Goal: Information Seeking & Learning: Find specific page/section

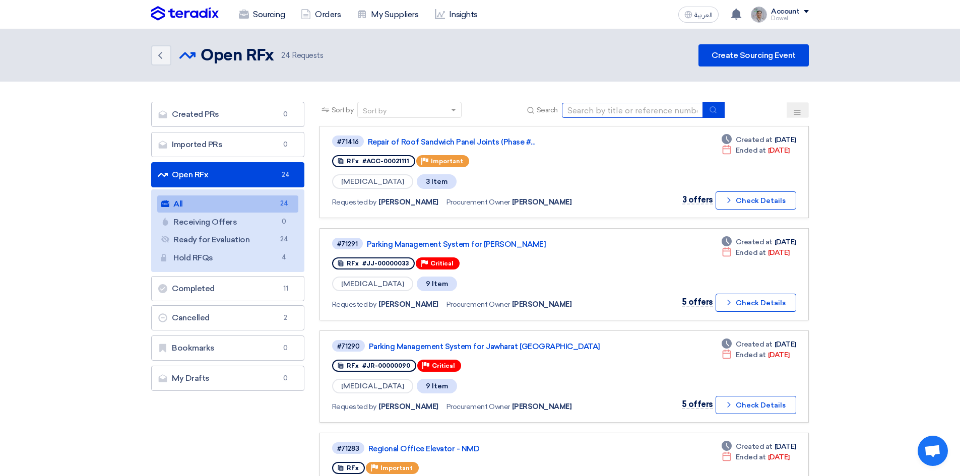
click at [598, 109] on input at bounding box center [632, 110] width 141 height 15
type input "planter"
click at [722, 110] on button "submit" at bounding box center [713, 110] width 22 height 16
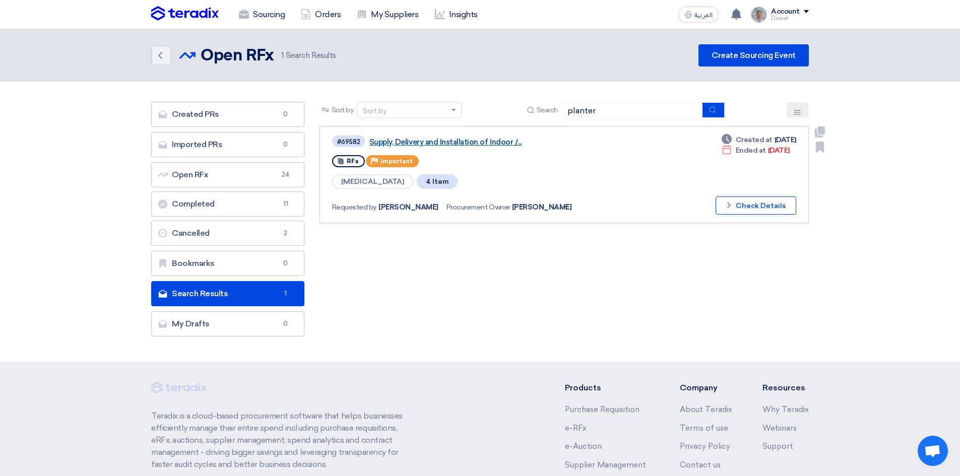
click at [469, 139] on link "Supply, Delivery and Installation of Indoor /..." at bounding box center [495, 142] width 252 height 9
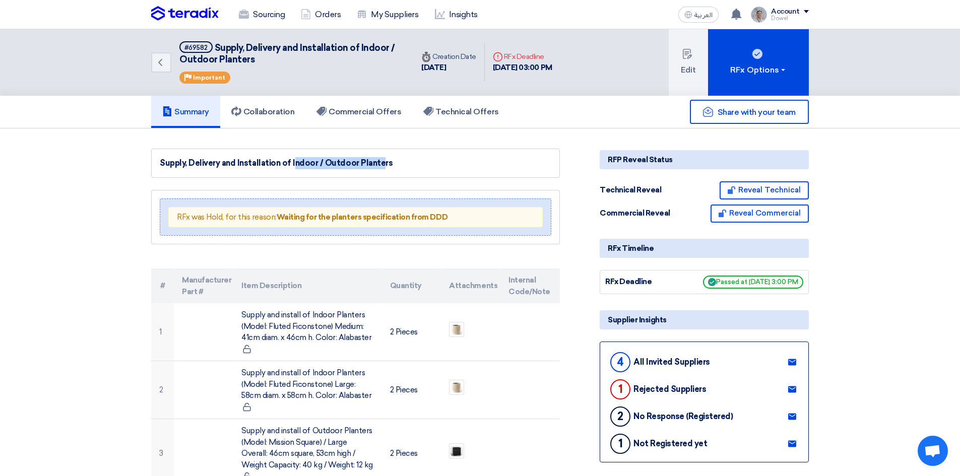
drag, startPoint x: 264, startPoint y: 164, endPoint x: 344, endPoint y: 165, distance: 80.1
click at [344, 165] on div "Supply, Delivery and Installation of Indoor / Outdoor Planters" at bounding box center [355, 163] width 391 height 12
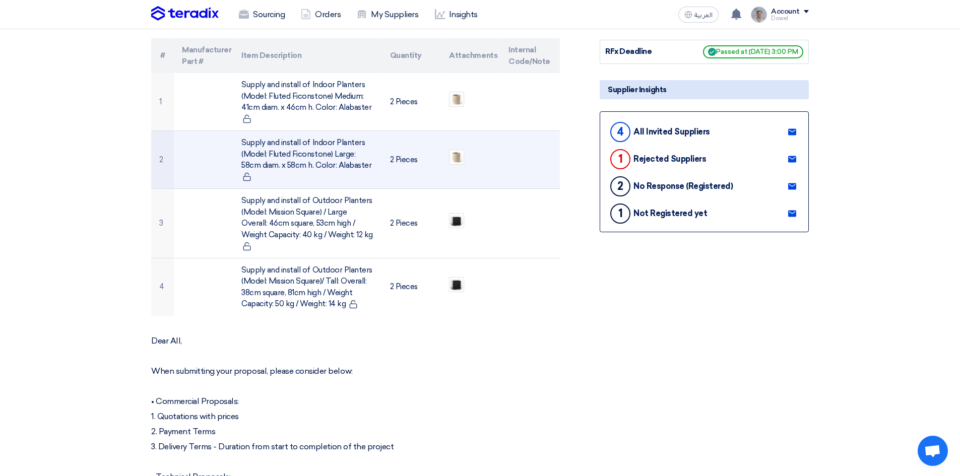
scroll to position [202, 0]
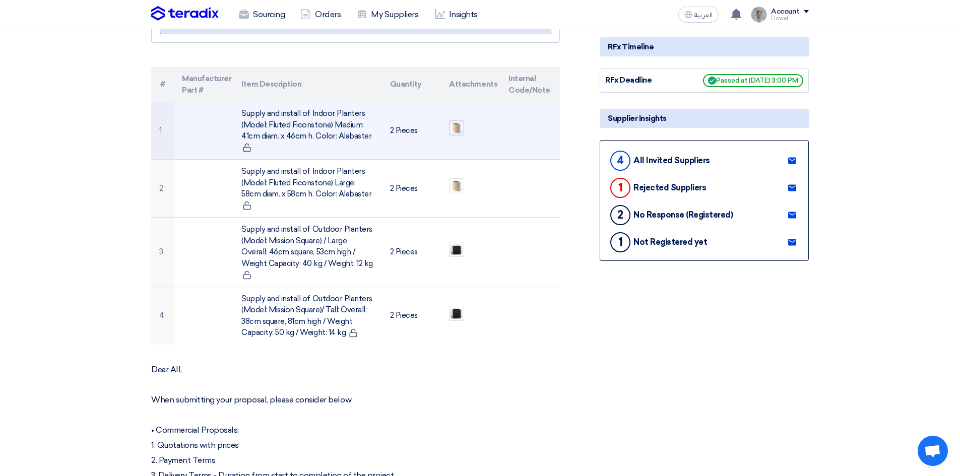
click at [457, 131] on img at bounding box center [456, 128] width 14 height 14
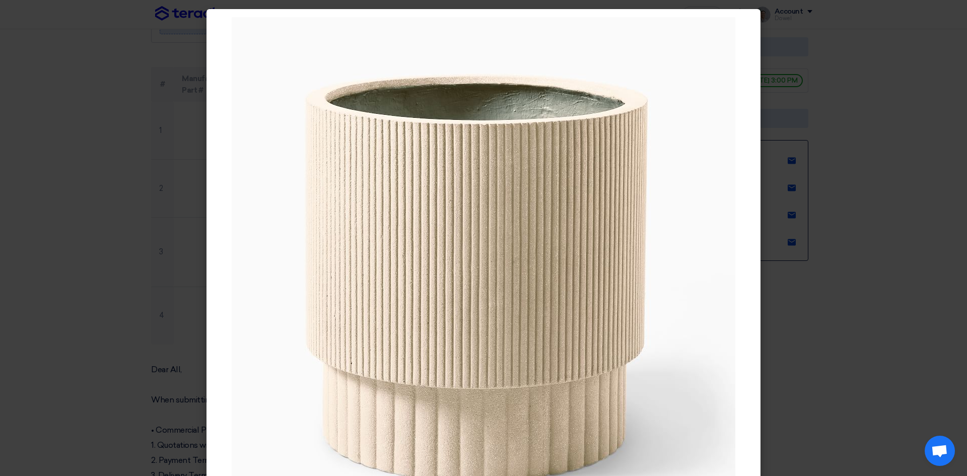
click at [864, 223] on modal-container at bounding box center [483, 238] width 967 height 476
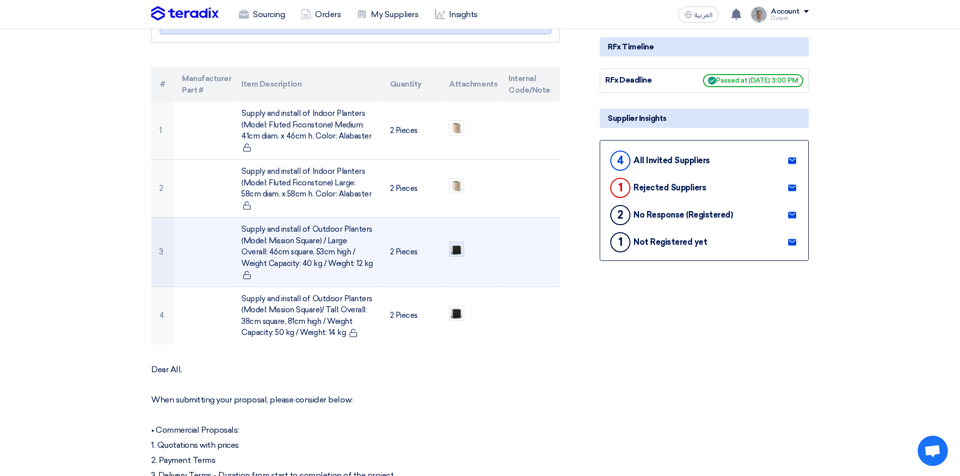
click at [457, 248] on img at bounding box center [456, 249] width 14 height 13
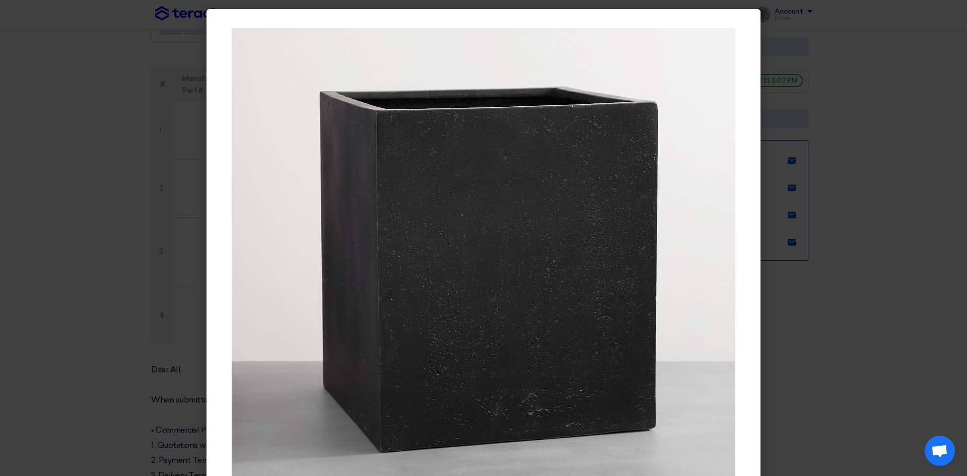
click at [895, 311] on modal-container at bounding box center [483, 238] width 967 height 476
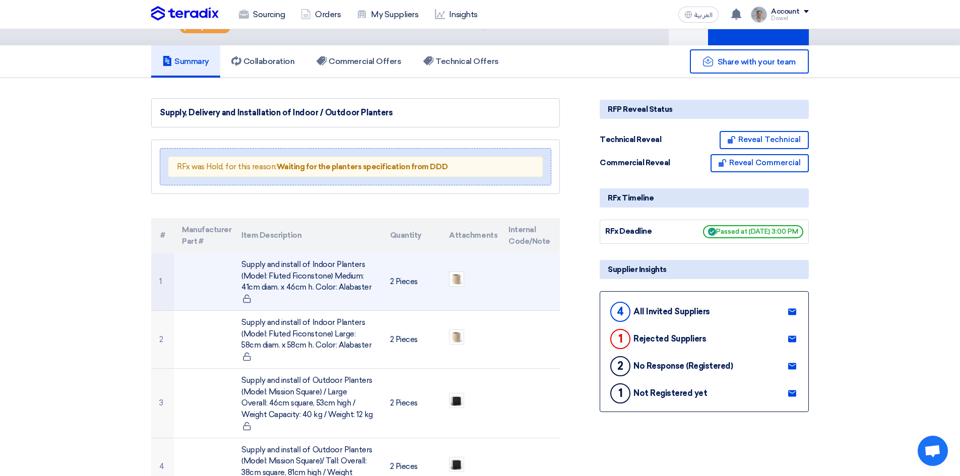
scroll to position [0, 0]
